Goal: Information Seeking & Learning: Learn about a topic

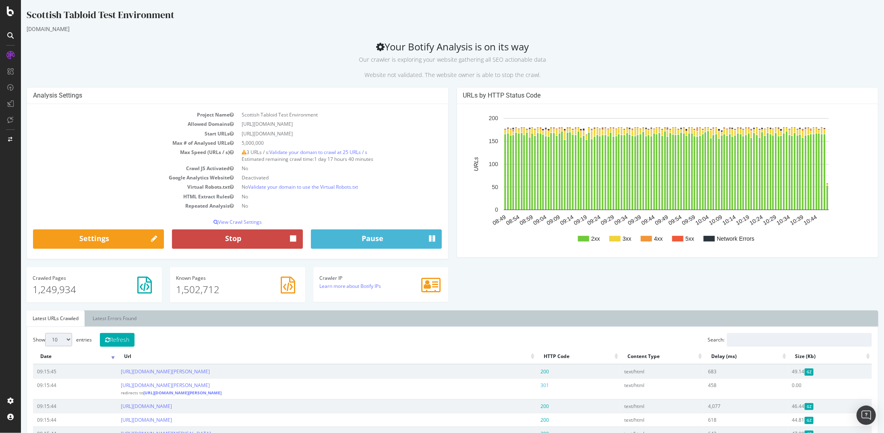
click at [245, 240] on button "Stop" at bounding box center [237, 238] width 131 height 19
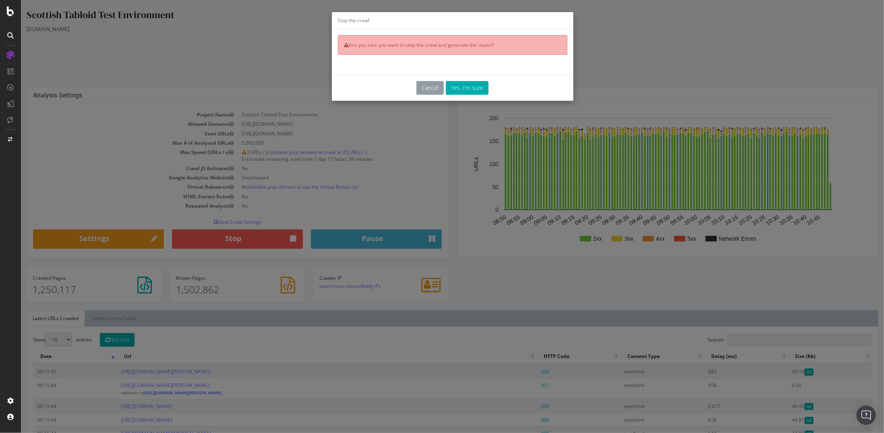
click at [432, 91] on button "Cancel" at bounding box center [429, 88] width 27 height 14
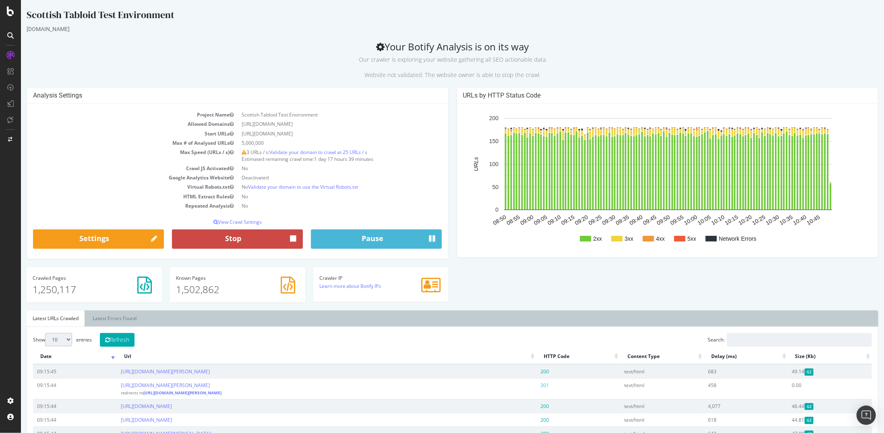
click at [245, 241] on button "Stop" at bounding box center [237, 238] width 131 height 19
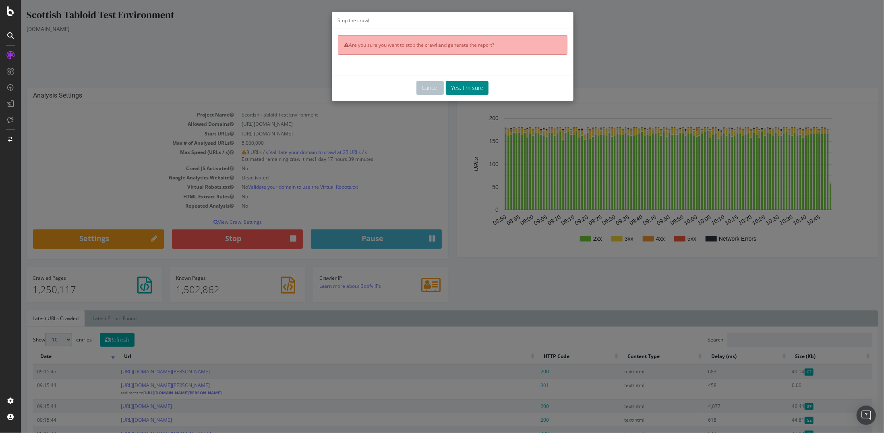
click at [465, 87] on button "Yes, I'm sure" at bounding box center [467, 88] width 43 height 14
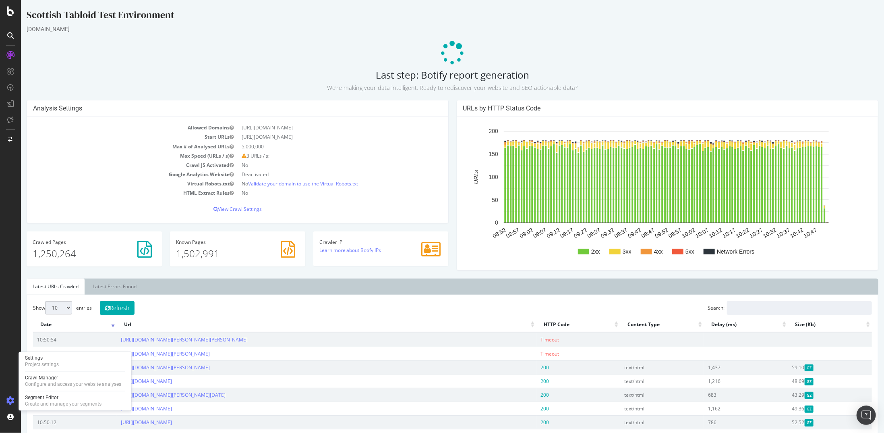
click at [10, 399] on icon at bounding box center [10, 400] width 8 height 8
click at [55, 364] on div "Project settings" at bounding box center [42, 364] width 34 height 6
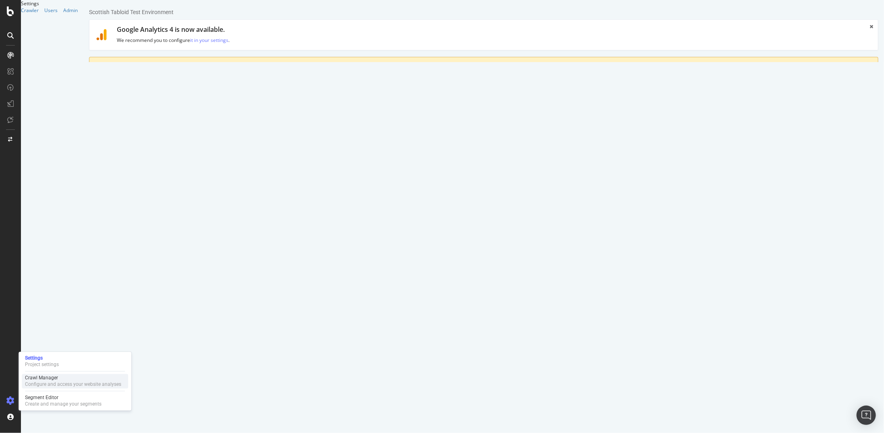
click at [52, 382] on div "Configure and access your website analyses" at bounding box center [73, 384] width 96 height 6
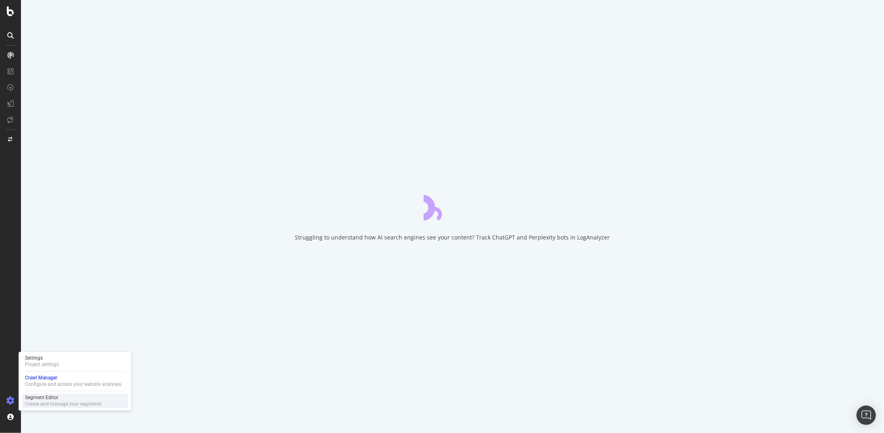
click at [52, 399] on div "Segment Editor" at bounding box center [63, 397] width 77 height 6
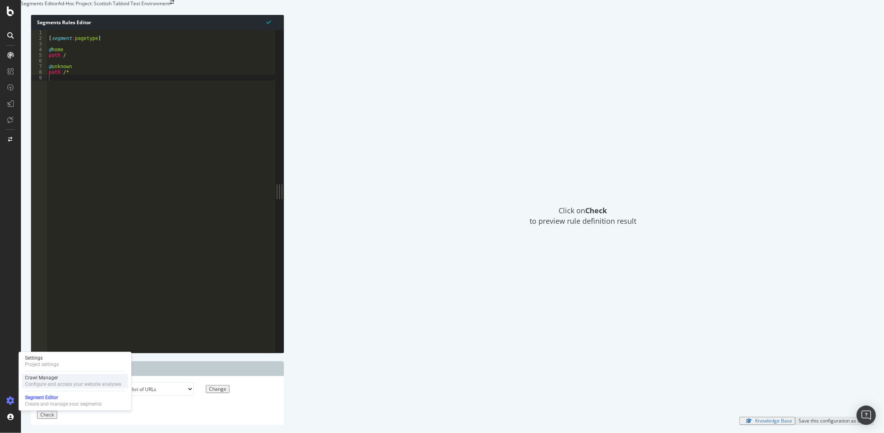
click at [39, 384] on div "Configure and access your website analyses" at bounding box center [73, 384] width 96 height 6
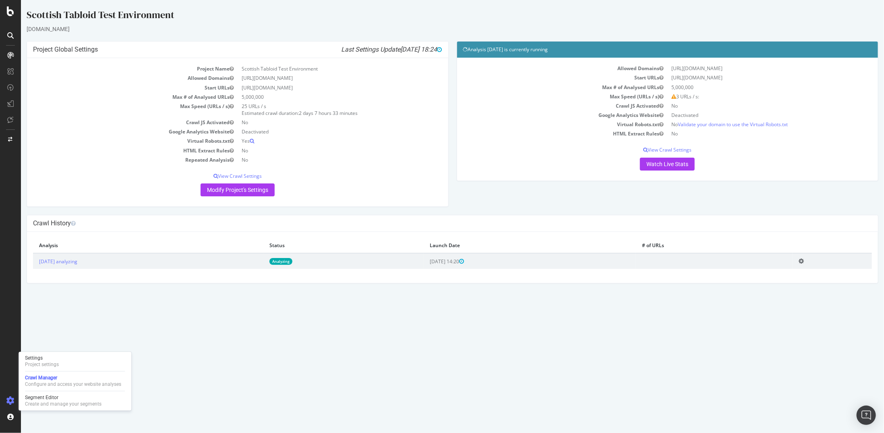
click at [165, 291] on html "Scottish Tabloid Test Environment [DOMAIN_NAME] × × Project Global Settings Las…" at bounding box center [452, 145] width 863 height 291
click at [667, 164] on link "Watch Live Stats" at bounding box center [667, 164] width 55 height 13
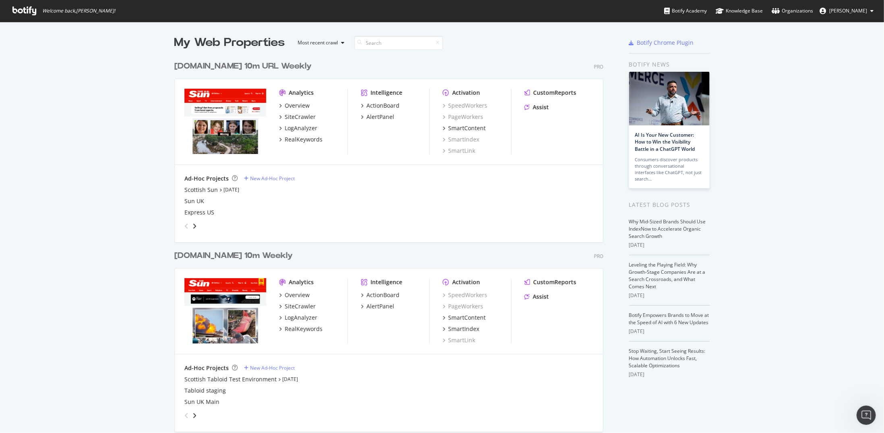
scroll to position [427, 872]
click at [214, 254] on div "TheSun.co.uk 10m Weekly" at bounding box center [233, 256] width 118 height 12
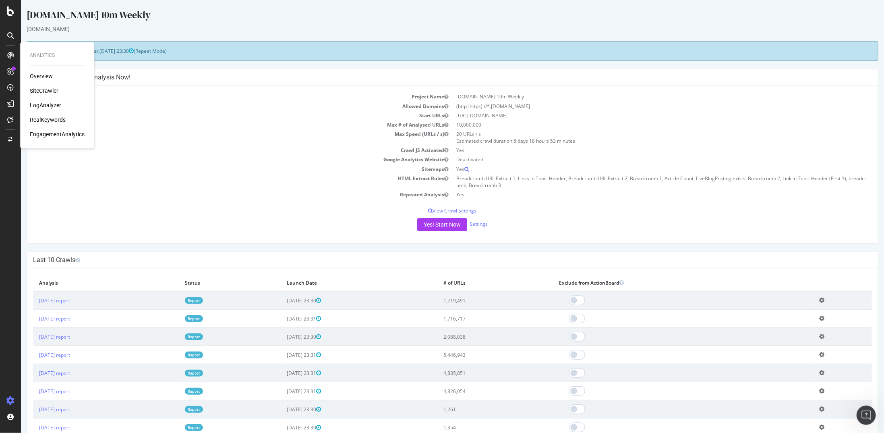
click at [49, 102] on div "LogAnalyzer" at bounding box center [45, 105] width 31 height 8
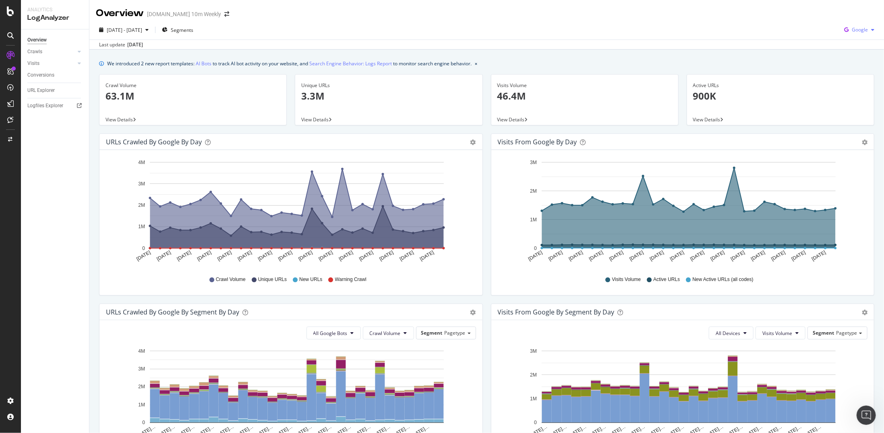
click at [854, 31] on span "Google" at bounding box center [860, 29] width 16 height 7
click at [847, 73] on span "OpenAI" at bounding box center [860, 75] width 30 height 7
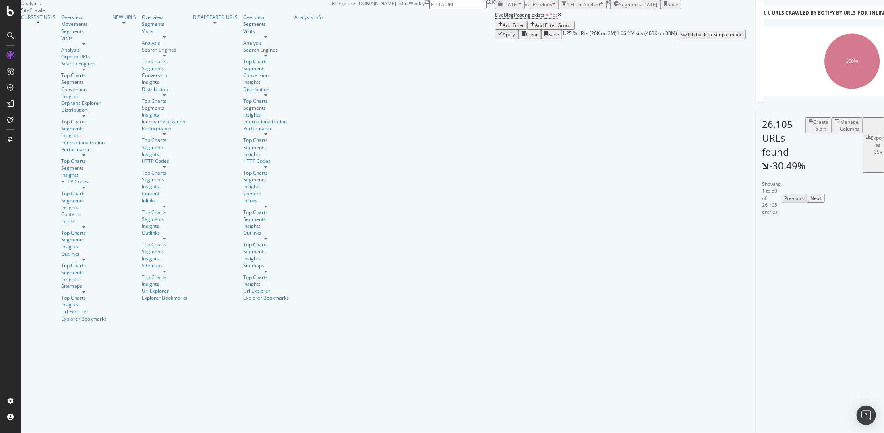
drag, startPoint x: 434, startPoint y: 253, endPoint x: 550, endPoint y: 258, distance: 116.1
drag, startPoint x: 450, startPoint y: 253, endPoint x: 571, endPoint y: 259, distance: 120.6
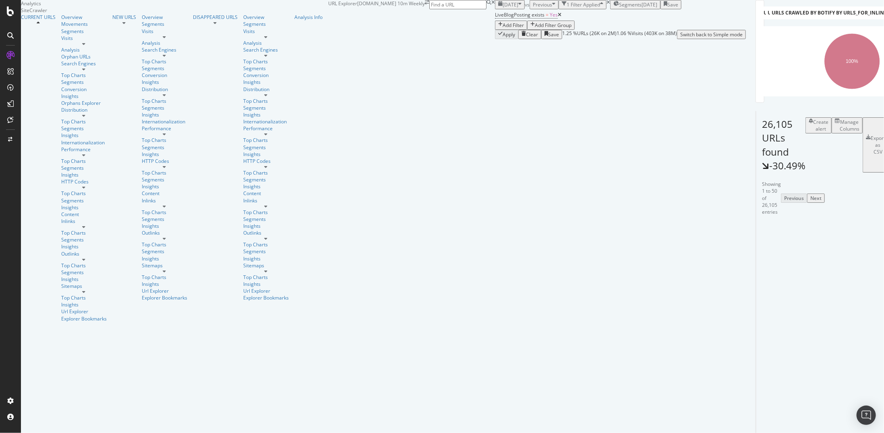
click at [515, 215] on div "Showing 1 to 50 of 26,105 entries Previous Next" at bounding box center [762, 198] width 12 height 35
